Goal: Book appointment/travel/reservation

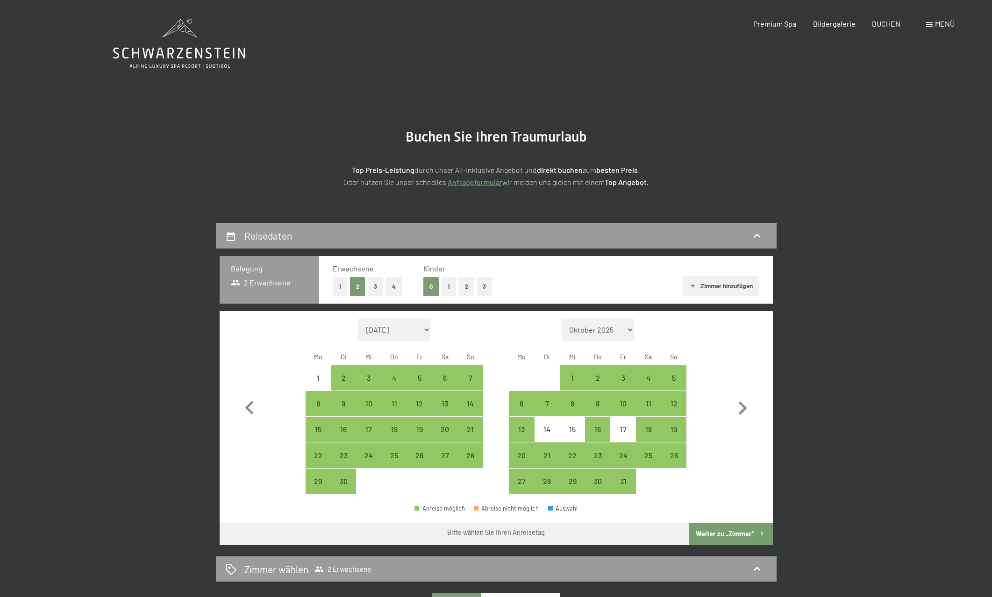
click at [455, 289] on button "1" at bounding box center [449, 286] width 14 height 19
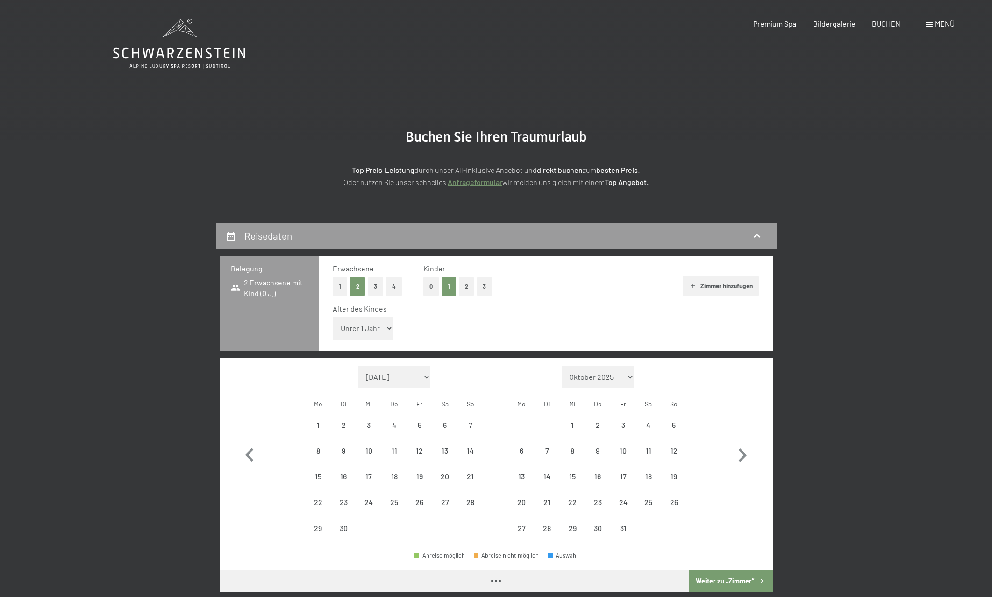
click at [461, 289] on button "2" at bounding box center [466, 286] width 15 height 19
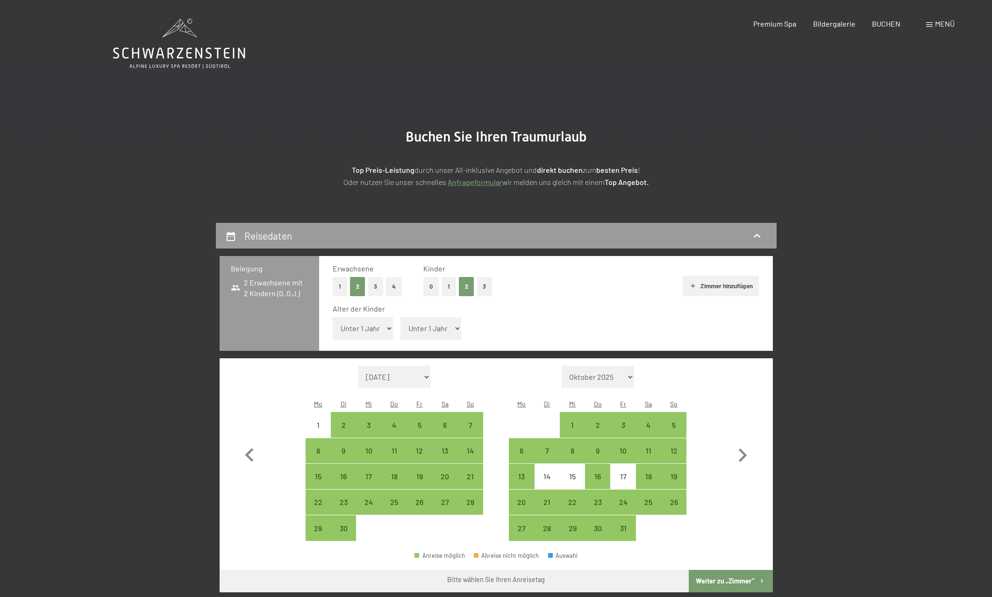
select select "10"
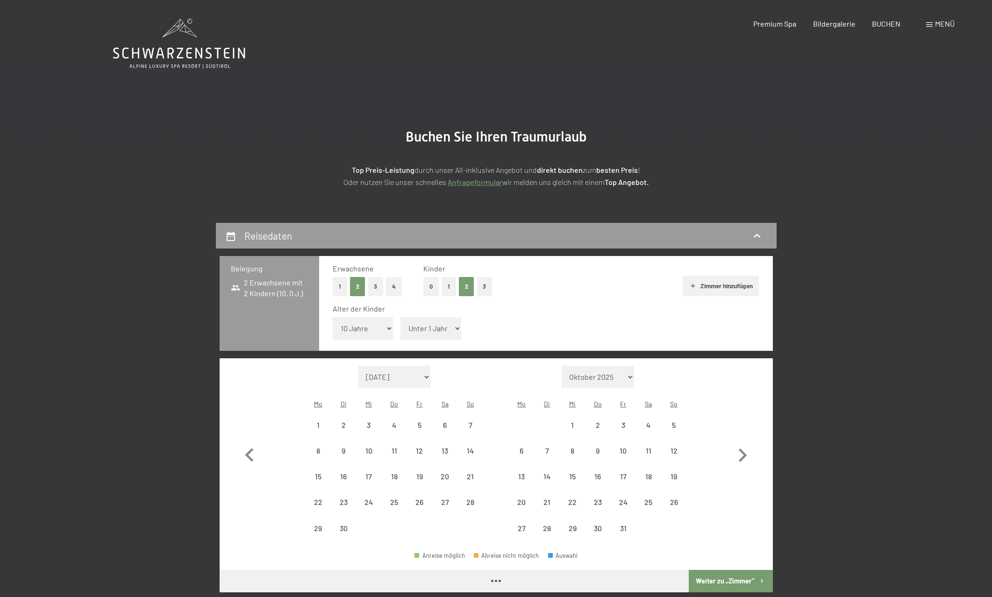
click at [432, 322] on span "Einwilligung Marketing*" at bounding box center [445, 325] width 77 height 9
click at [402, 322] on input "Einwilligung Marketing*" at bounding box center [397, 325] width 9 height 9
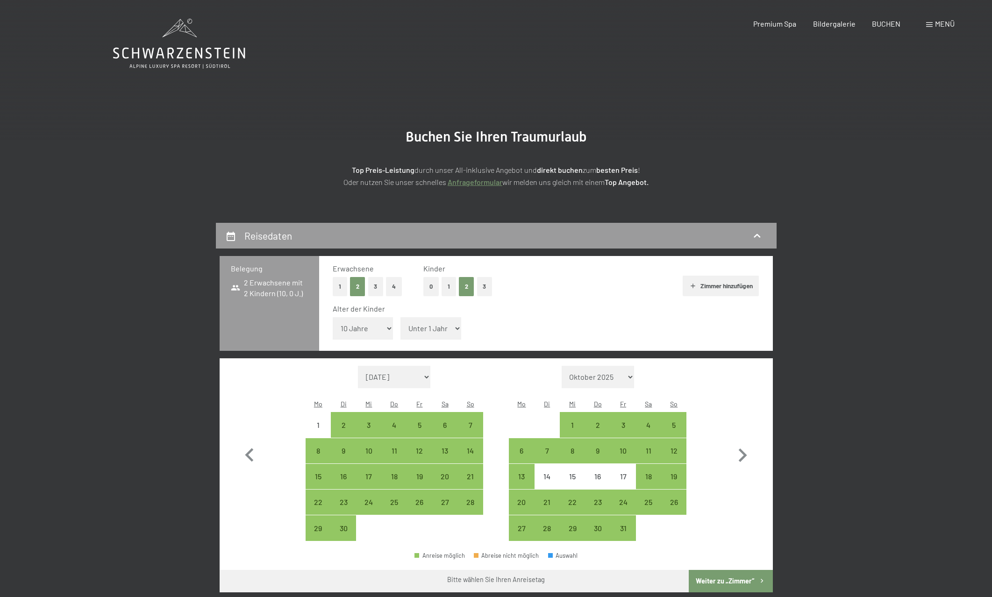
click at [423, 327] on span "Einwilligung Marketing*" at bounding box center [445, 325] width 77 height 9
click at [402, 327] on input "Einwilligung Marketing*" at bounding box center [397, 325] width 9 height 9
click at [421, 323] on span "Einwilligung Marketing*" at bounding box center [445, 325] width 77 height 9
click at [402, 323] on input "Einwilligung Marketing*" at bounding box center [397, 325] width 9 height 9
checkbox input "false"
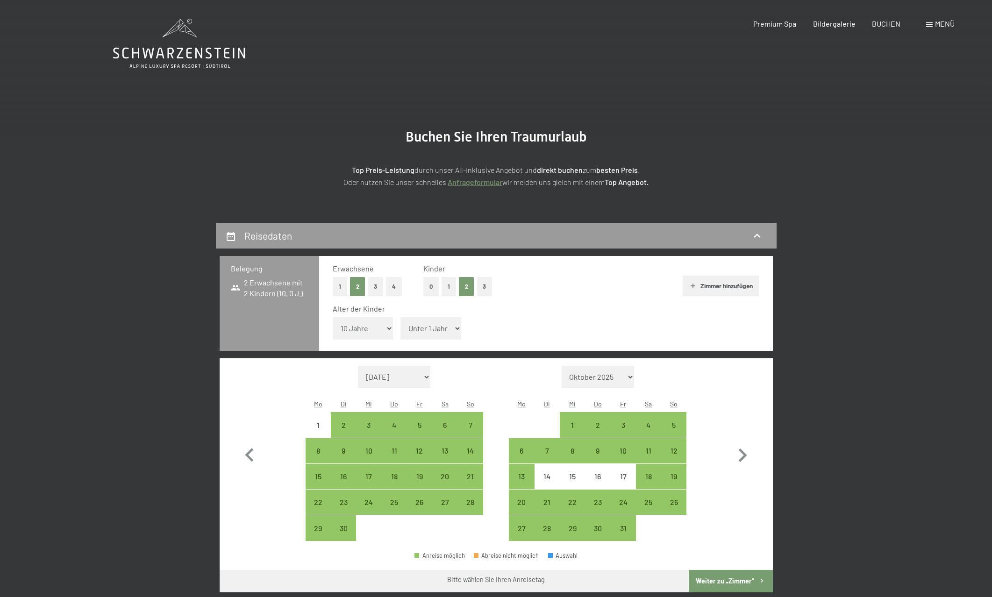
select select "5"
click at [646, 499] on div "25" at bounding box center [648, 510] width 23 height 23
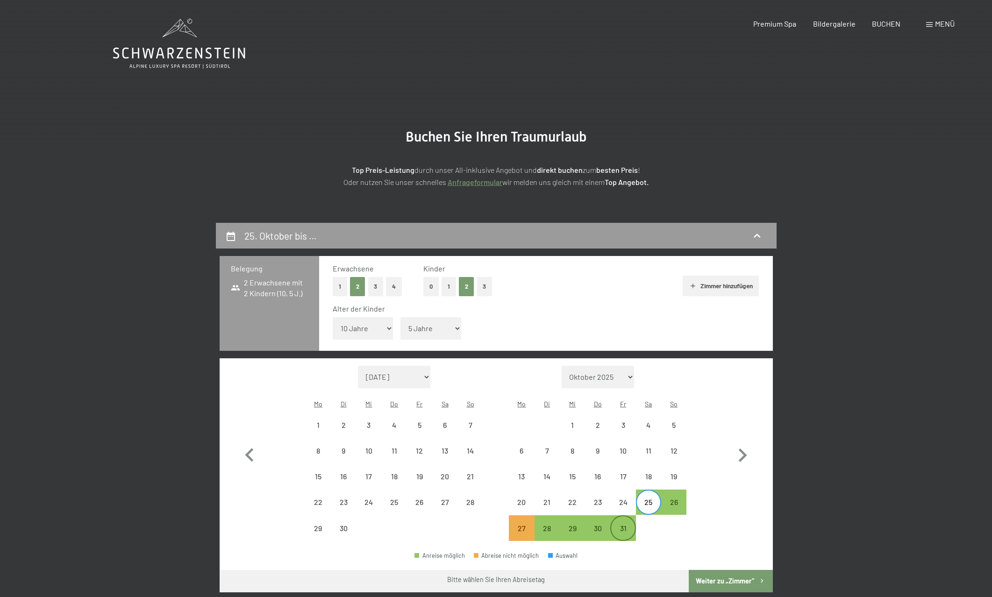
click at [627, 525] on div "31" at bounding box center [622, 536] width 23 height 23
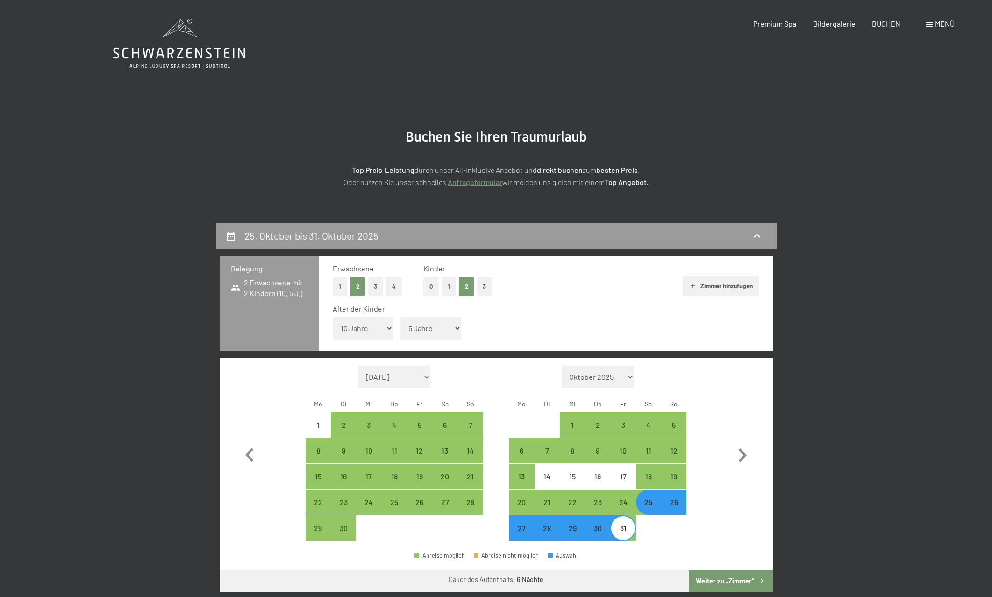
click at [736, 570] on button "Weiter zu „Zimmer“" at bounding box center [731, 581] width 84 height 22
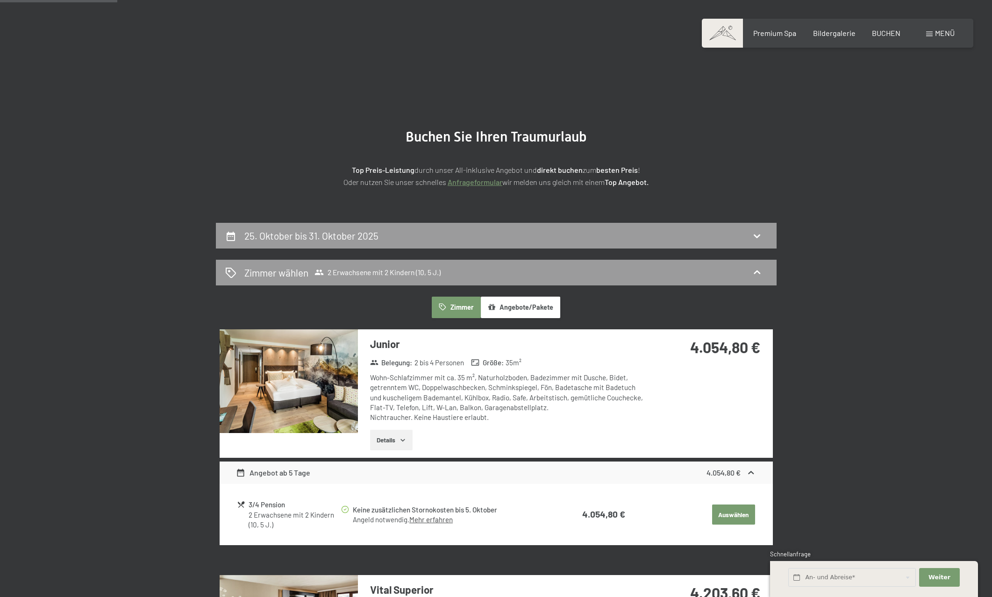
scroll to position [222, 0]
